Goal: Transaction & Acquisition: Purchase product/service

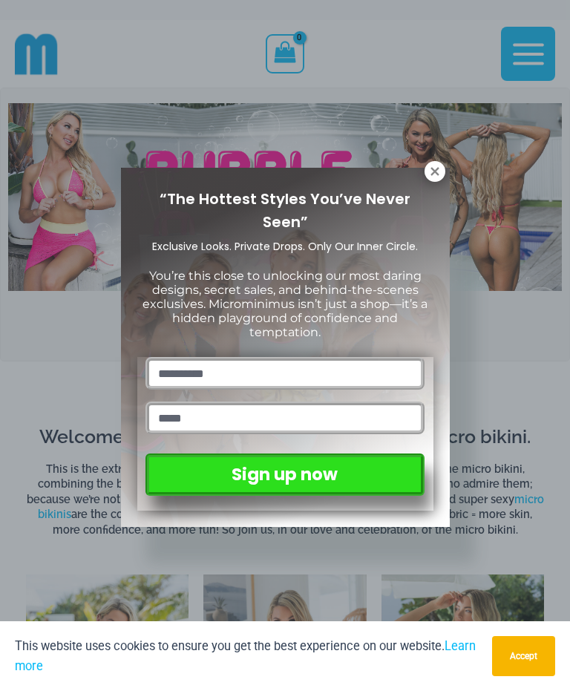
click at [439, 168] on icon at bounding box center [434, 171] width 13 height 13
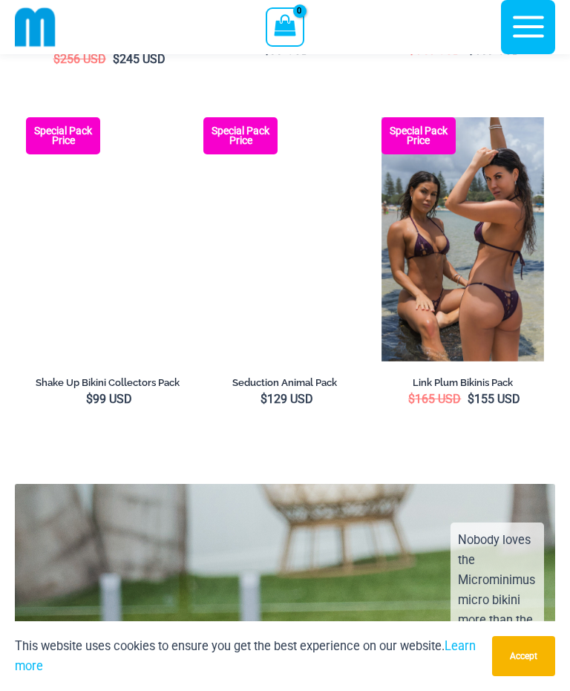
scroll to position [2805, 0]
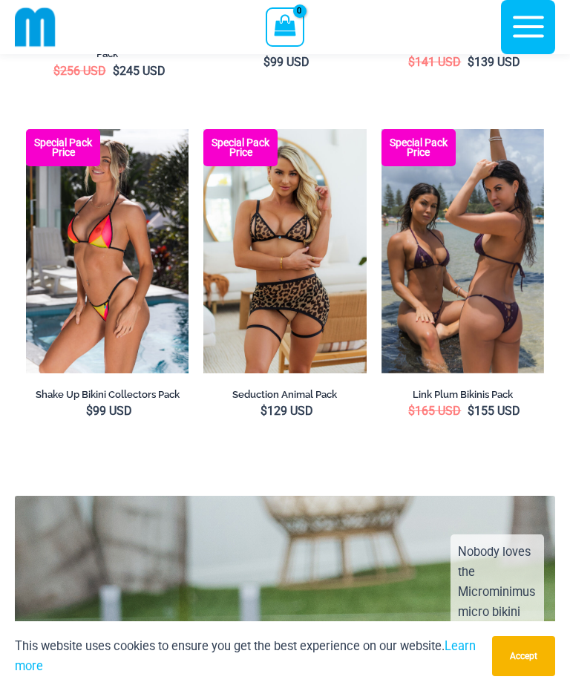
click at [381, 129] on img at bounding box center [381, 129] width 0 height 0
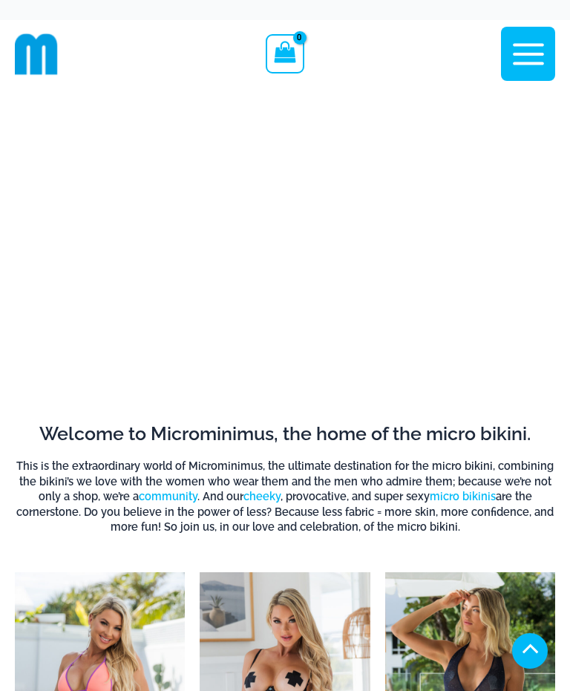
click at [521, 59] on icon "button" at bounding box center [528, 54] width 37 height 37
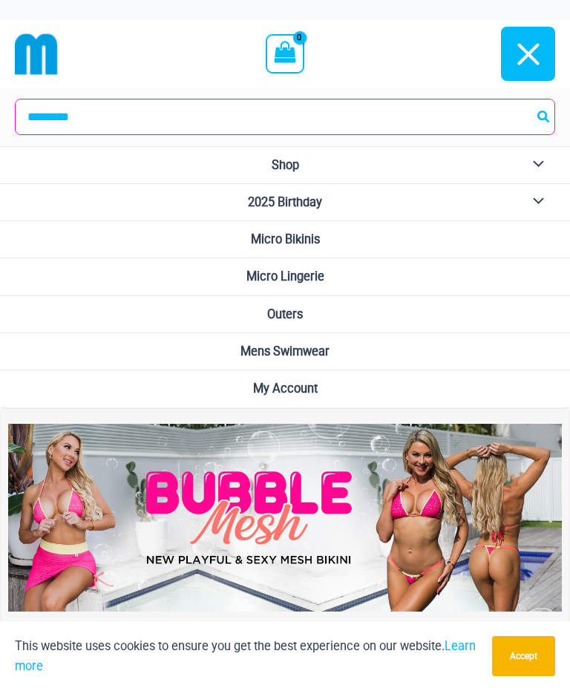
click at [267, 271] on span "Micro Lingerie" at bounding box center [285, 276] width 78 height 14
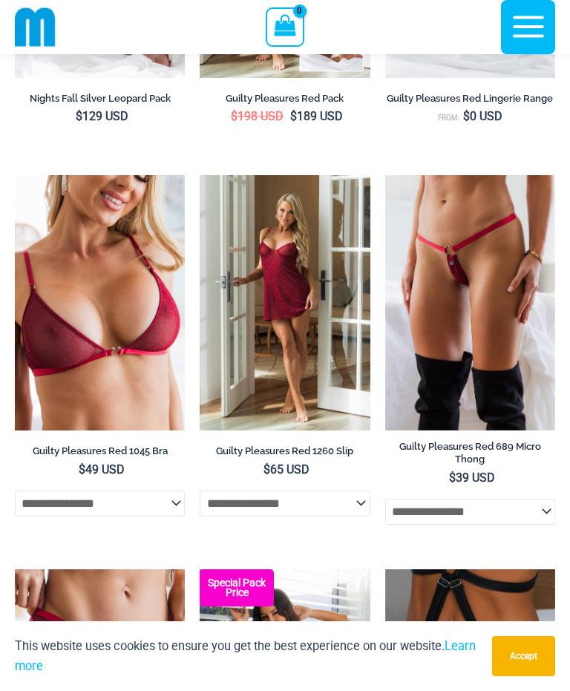
scroll to position [472, 0]
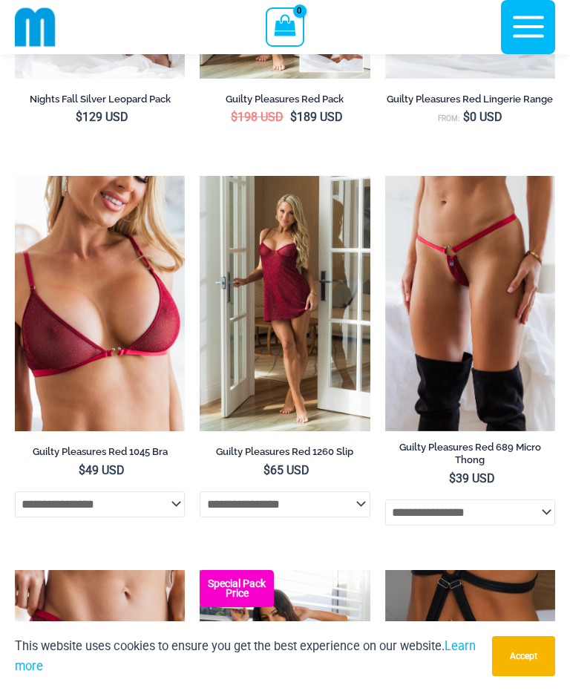
click at [15, 176] on img at bounding box center [15, 176] width 0 height 0
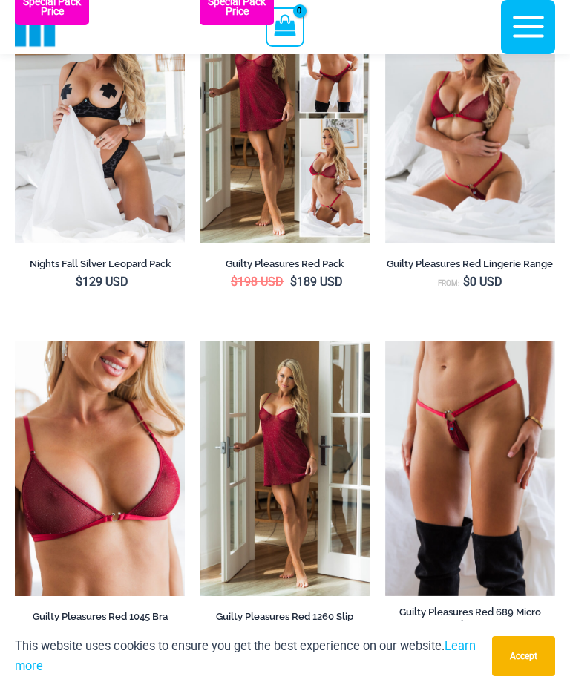
scroll to position [455, 0]
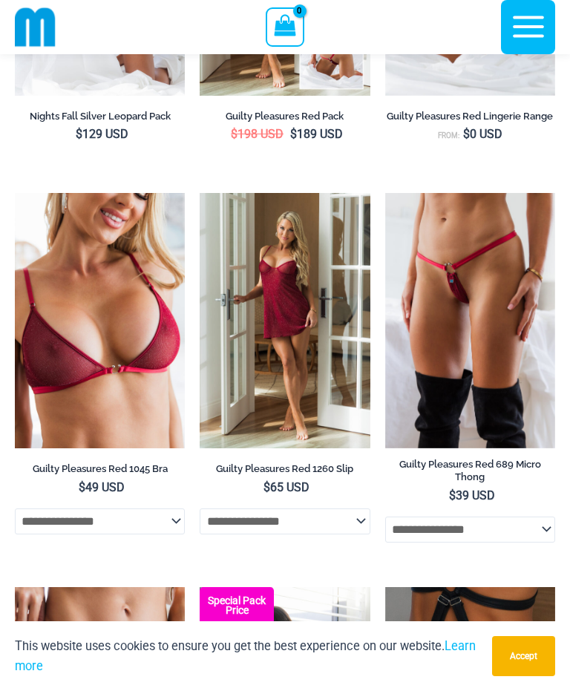
click at [200, 193] on img at bounding box center [200, 193] width 0 height 0
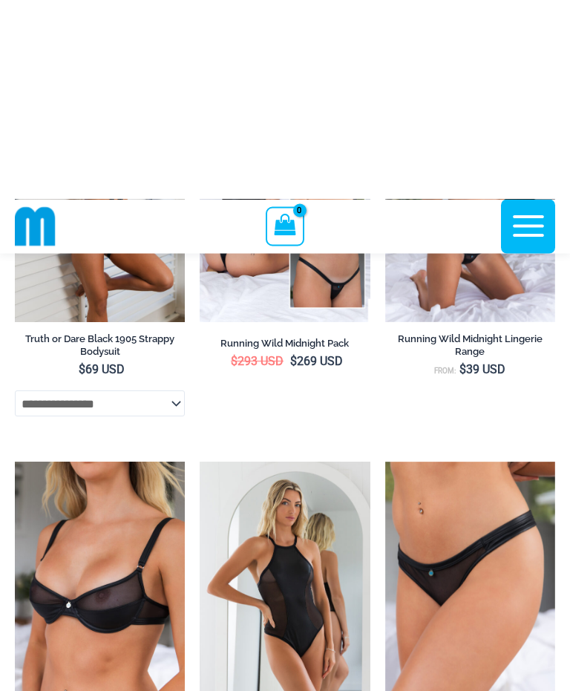
scroll to position [1190, 0]
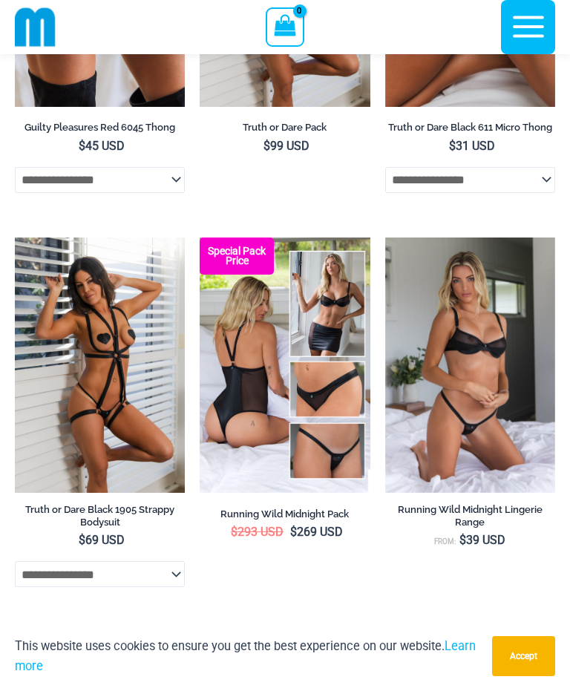
click at [385, 237] on img at bounding box center [385, 237] width 0 height 0
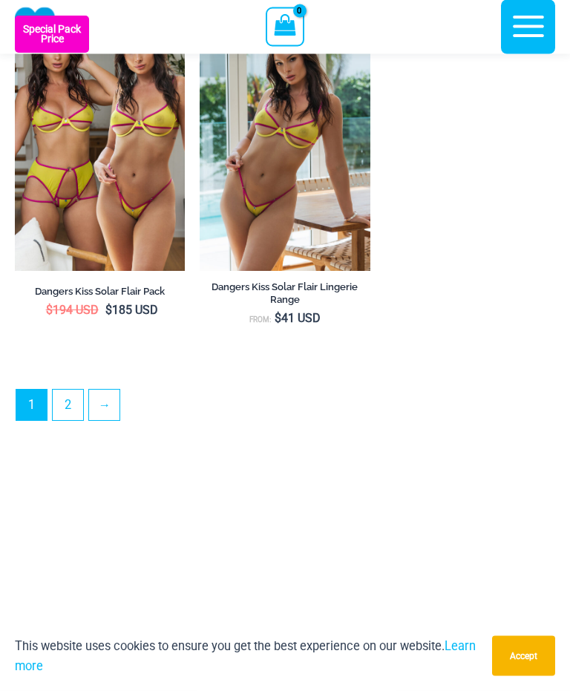
scroll to position [4071, 0]
click at [65, 420] on link "2" at bounding box center [68, 404] width 30 height 30
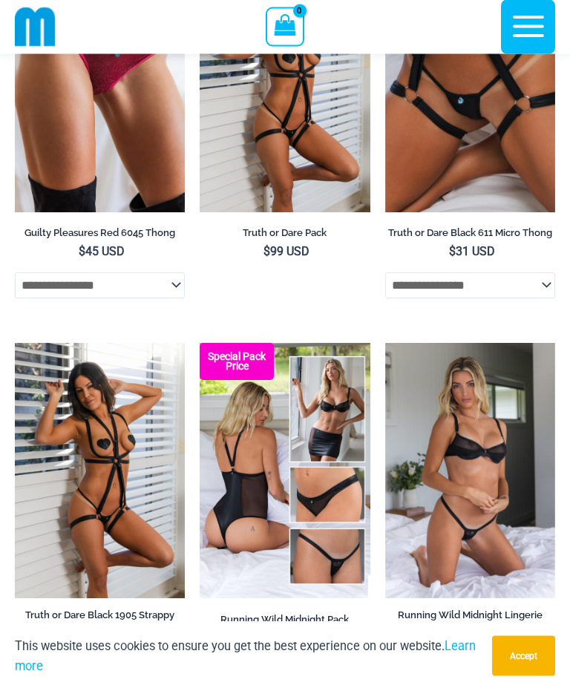
scroll to position [1086, 0]
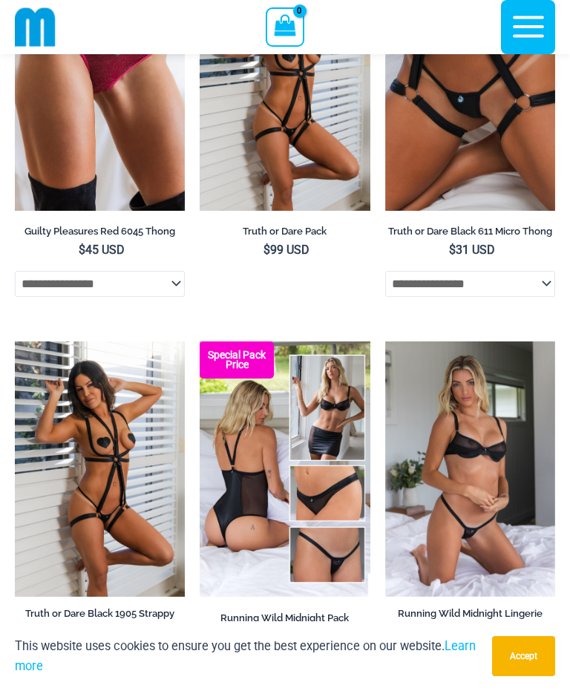
click at [15, 341] on img at bounding box center [15, 341] width 0 height 0
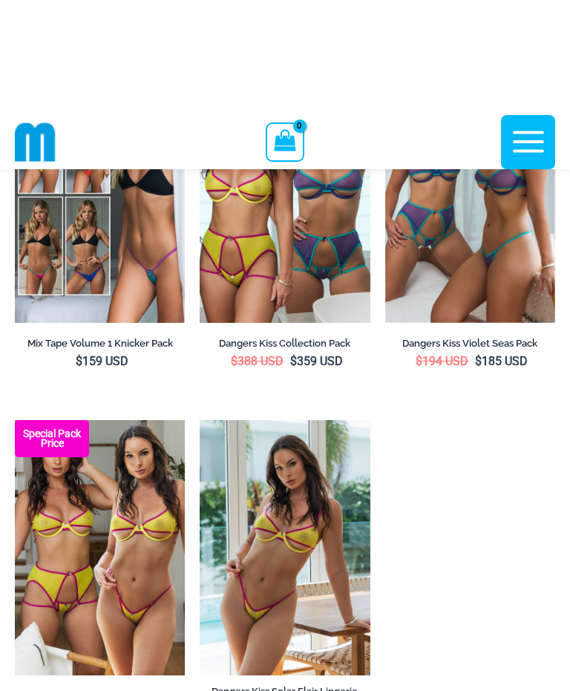
scroll to position [3494, 0]
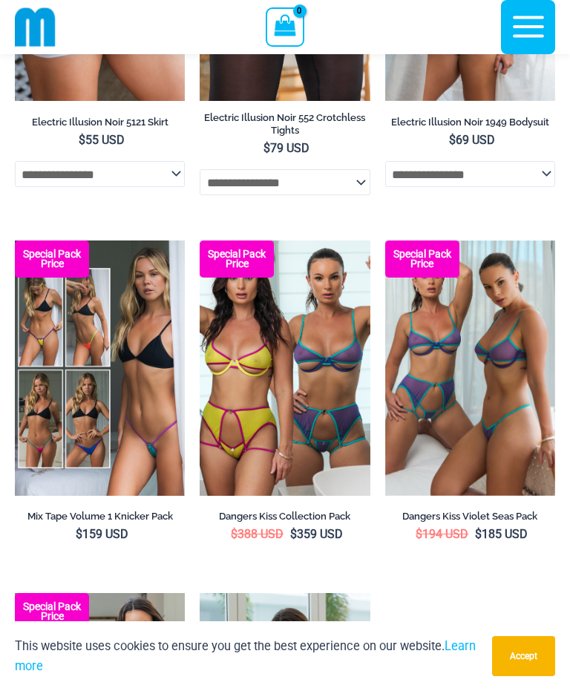
click at [15, 240] on img at bounding box center [15, 240] width 0 height 0
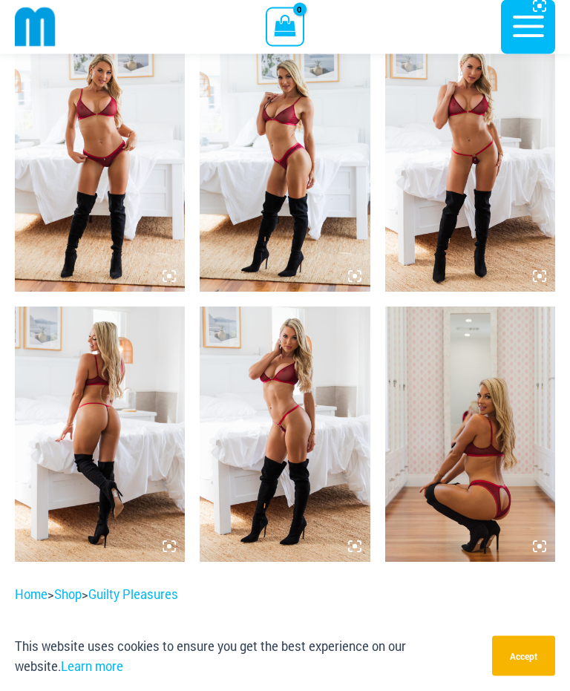
scroll to position [1153, 0]
click at [95, 428] on img at bounding box center [100, 433] width 170 height 255
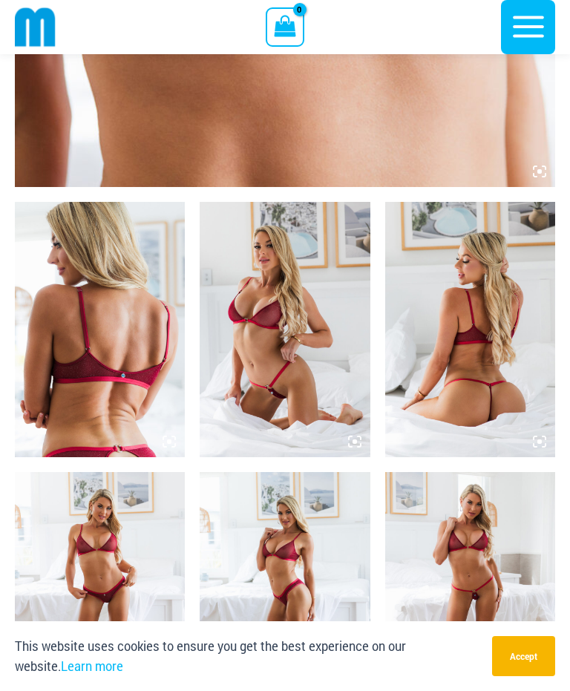
scroll to position [659, 0]
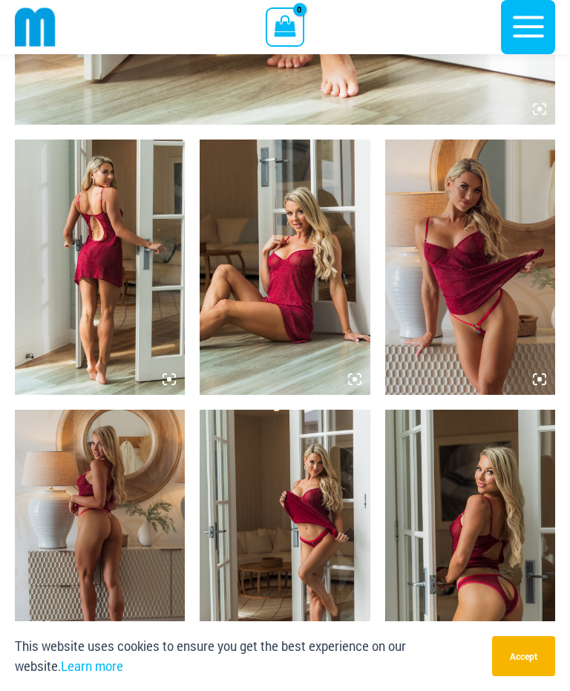
scroll to position [790, 0]
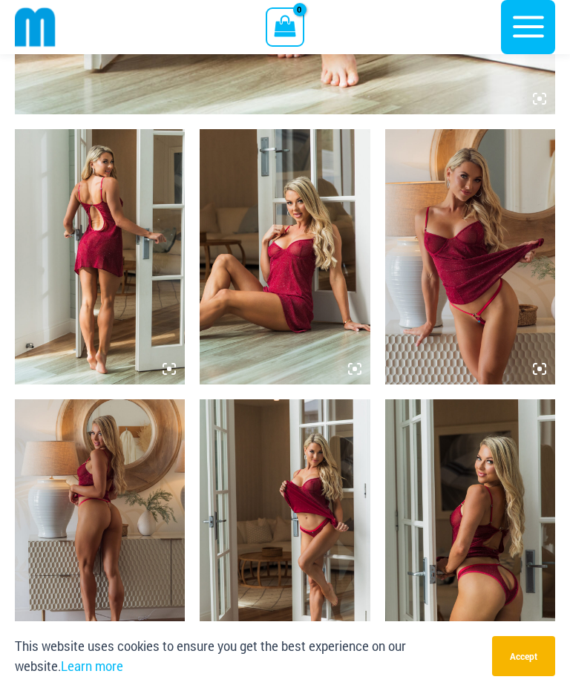
click at [109, 294] on img at bounding box center [100, 256] width 170 height 255
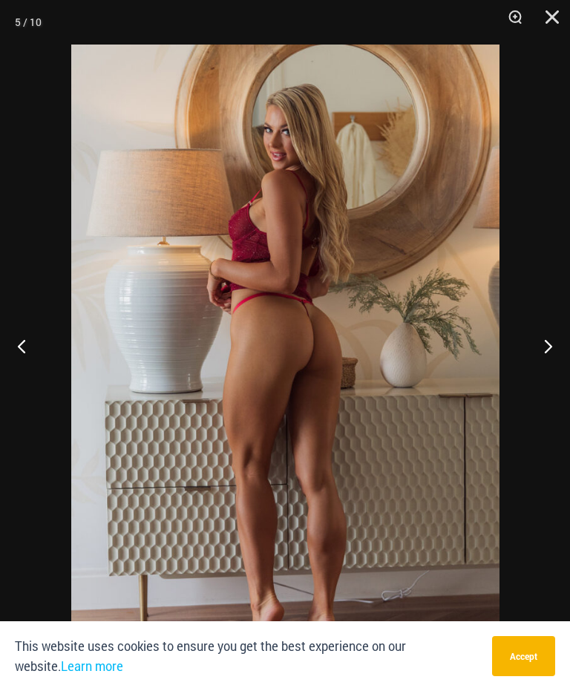
click at [136, 256] on img at bounding box center [285, 366] width 428 height 642
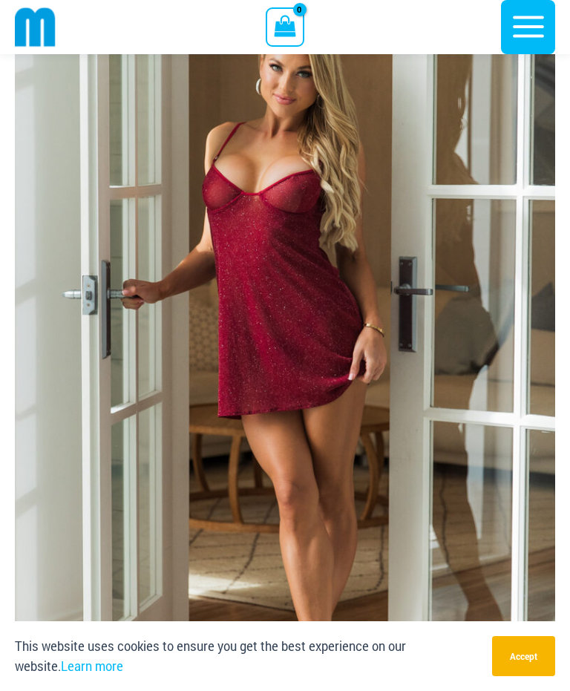
scroll to position [113, 0]
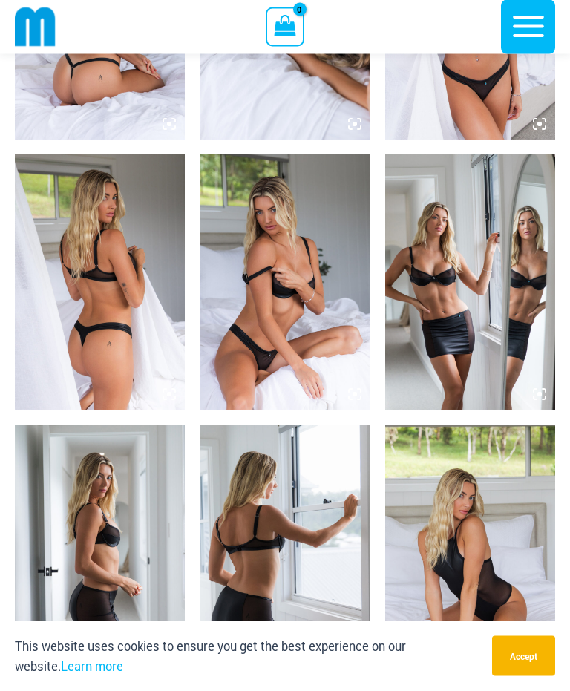
scroll to position [1004, 0]
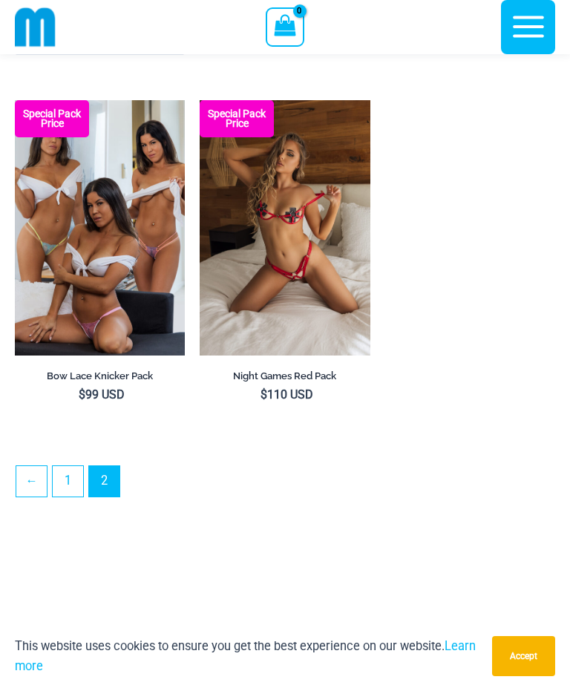
scroll to position [3984, 0]
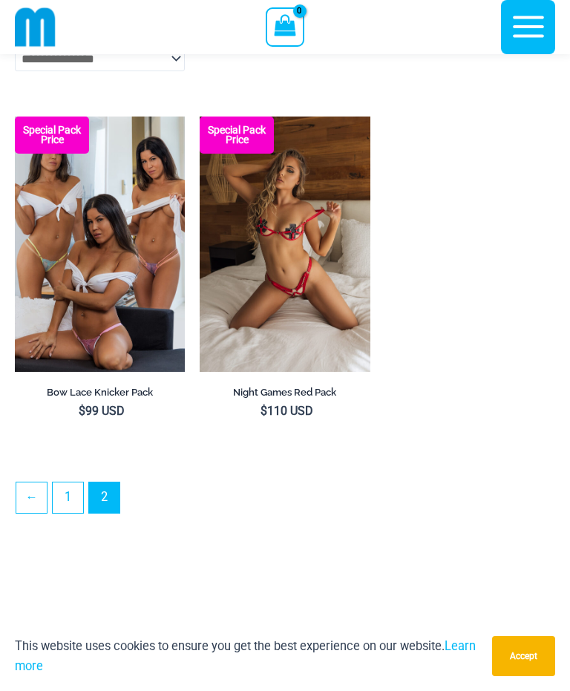
click at [15, 116] on img at bounding box center [15, 116] width 0 height 0
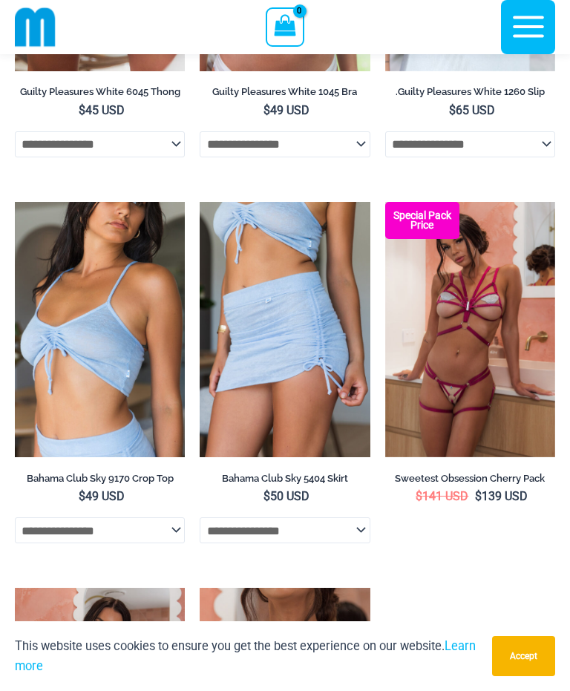
scroll to position [2329, 0]
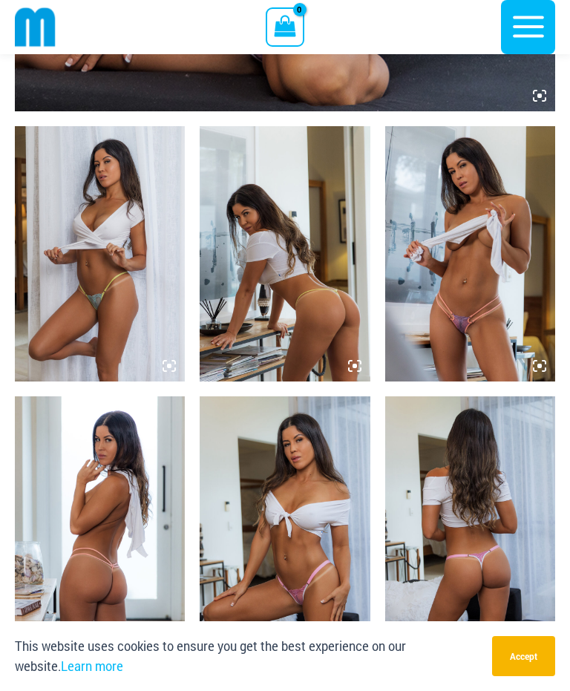
scroll to position [792, 0]
click at [95, 237] on img at bounding box center [100, 254] width 170 height 255
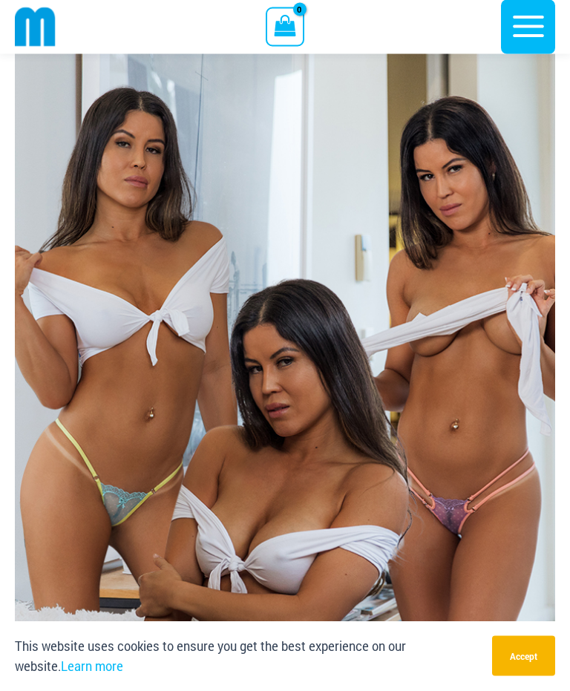
scroll to position [30, 0]
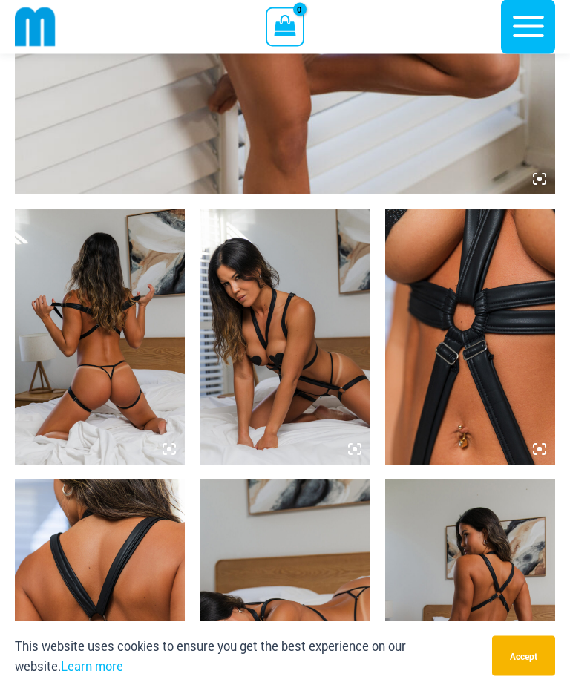
scroll to position [711, 0]
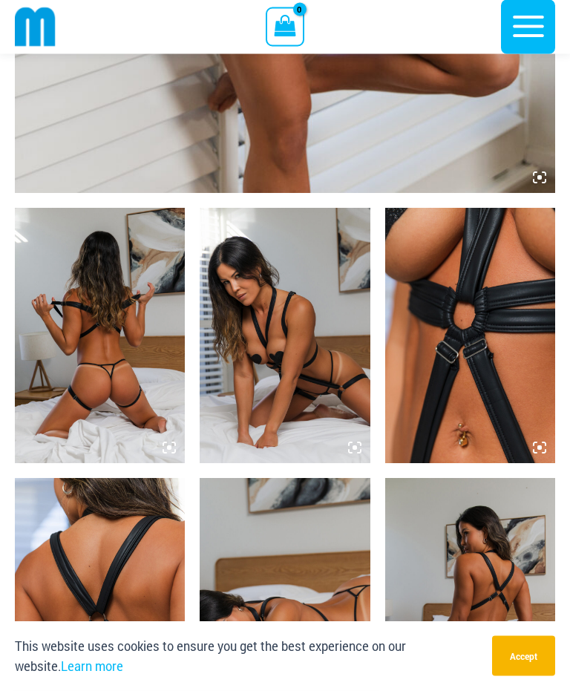
click at [268, 371] on img at bounding box center [285, 335] width 170 height 255
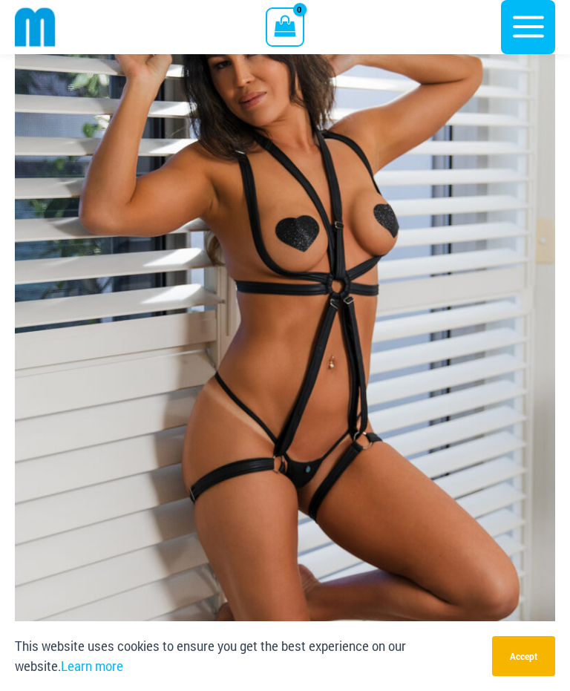
scroll to position [181, 0]
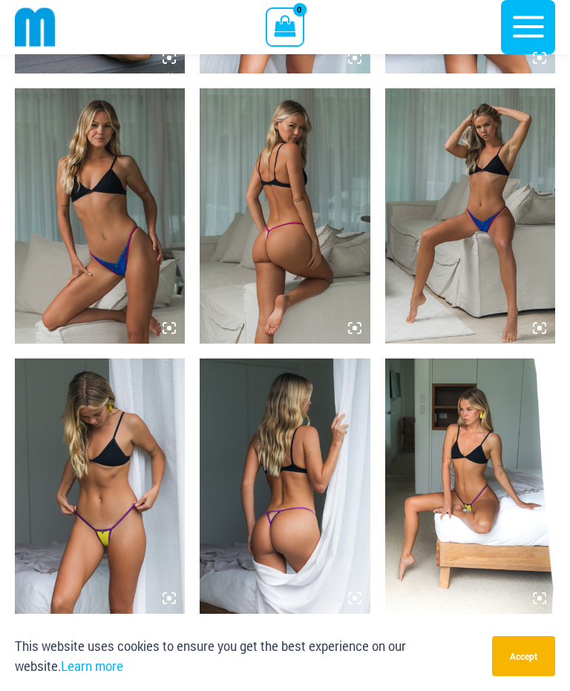
scroll to position [1640, 0]
